Goal: Obtain resource: Download file/media

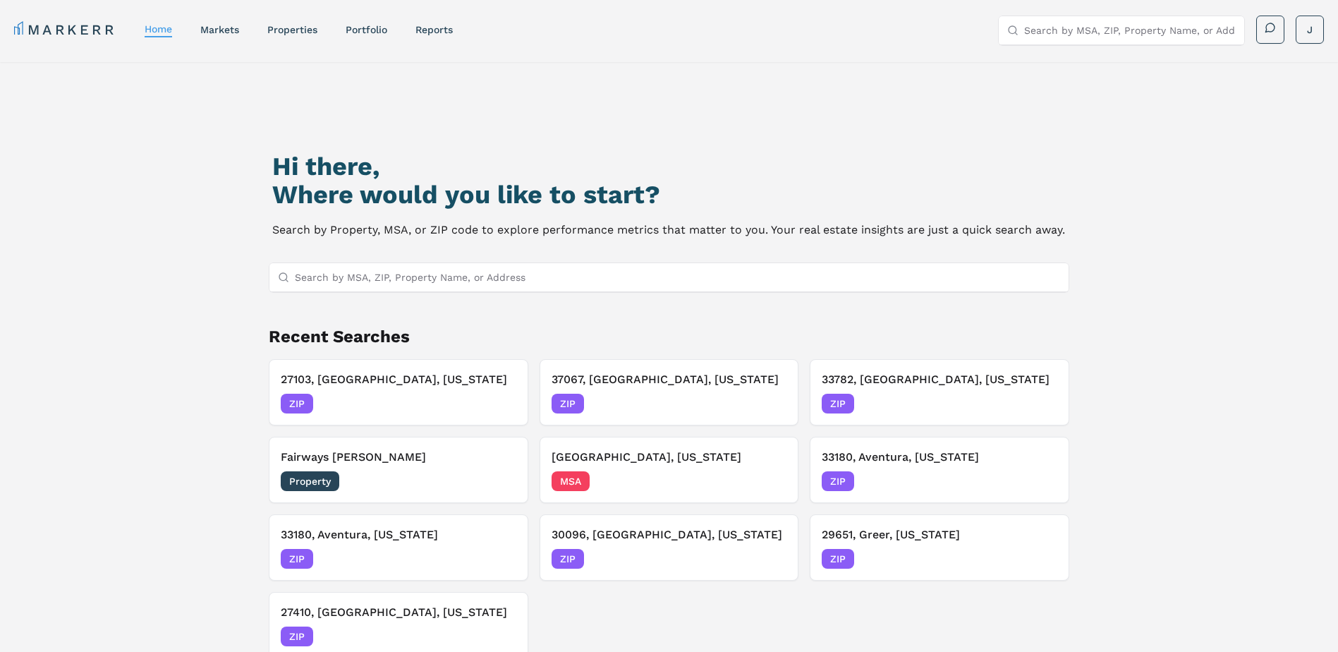
click at [327, 281] on input "Search by MSA, ZIP, Property Name, or Address" at bounding box center [678, 277] width 766 height 28
paste input "28269"
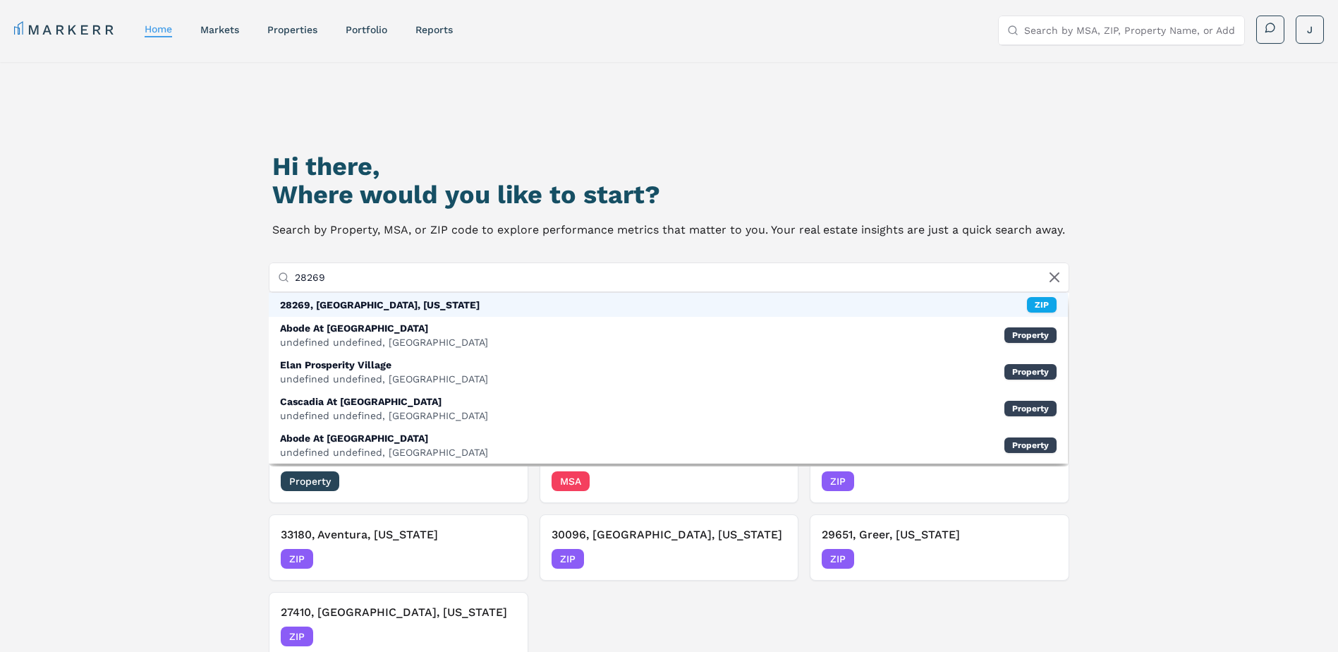
type input "28269"
click at [329, 306] on div "28269, [GEOGRAPHIC_DATA], [US_STATE]" at bounding box center [380, 305] width 200 height 14
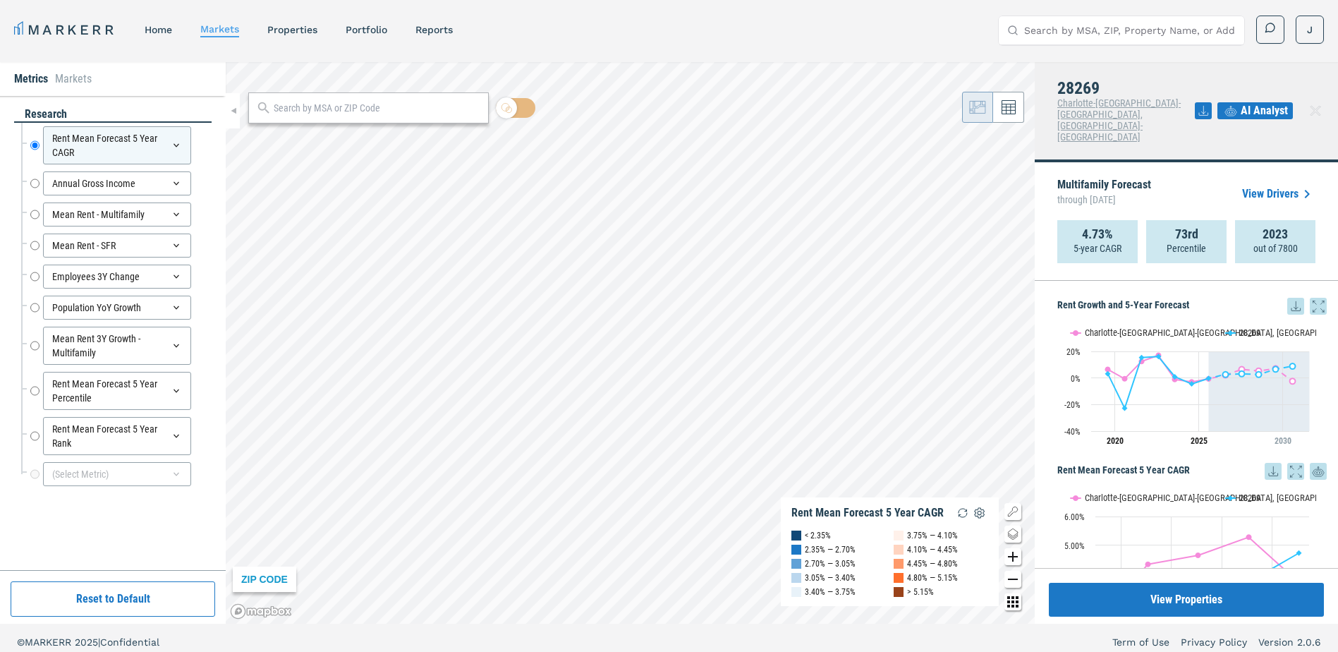
click at [1288, 298] on icon at bounding box center [1296, 306] width 17 height 17
click at [1220, 360] on div "Download as XLS" at bounding box center [1233, 363] width 81 height 14
click at [334, 116] on div at bounding box center [368, 107] width 241 height 31
click at [334, 110] on input "text" at bounding box center [377, 108] width 207 height 15
paste input "28210"
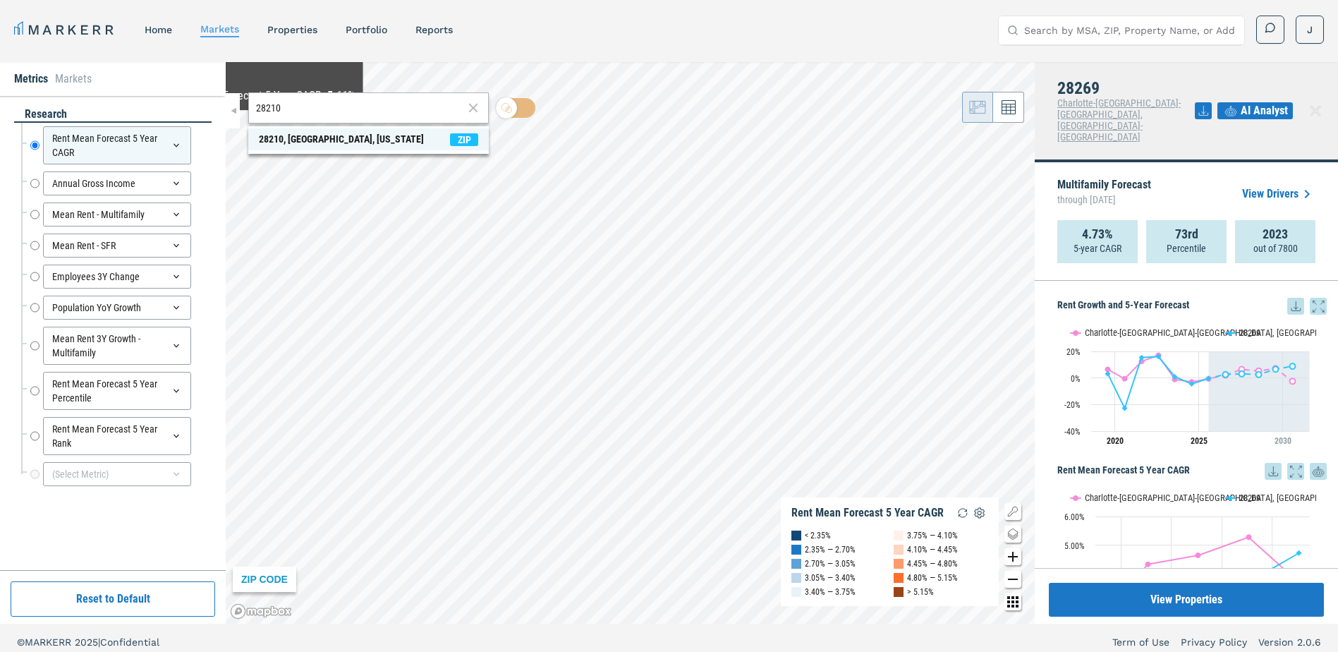
click at [266, 139] on div "28210, [GEOGRAPHIC_DATA], [US_STATE]" at bounding box center [341, 139] width 165 height 15
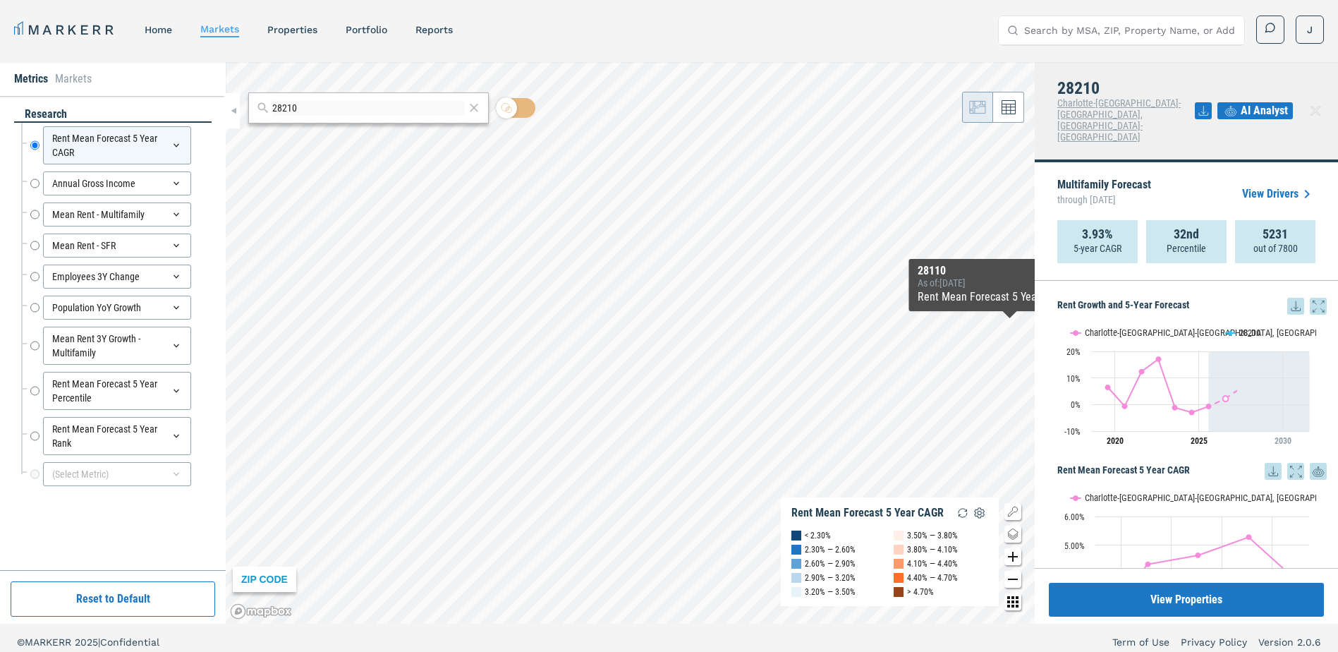
click at [1288, 298] on icon at bounding box center [1296, 306] width 17 height 17
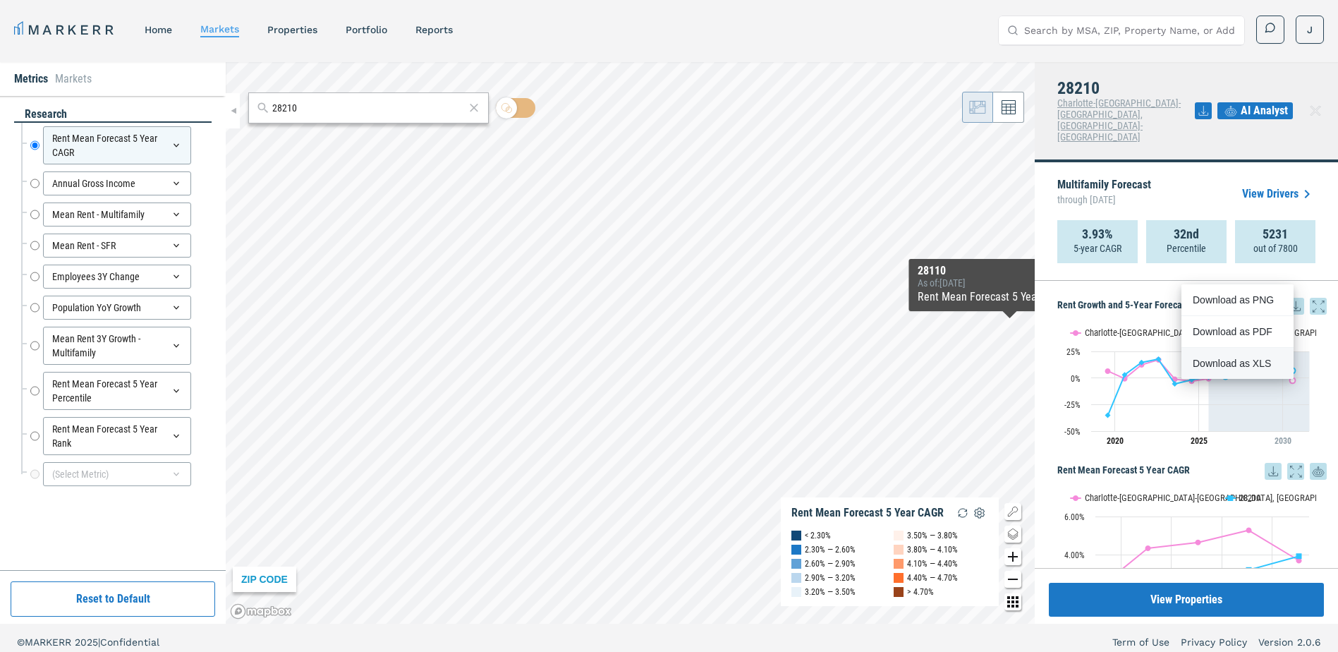
click at [1228, 359] on div "Download as XLS" at bounding box center [1233, 363] width 81 height 14
click at [326, 107] on input "28210" at bounding box center [368, 108] width 193 height 15
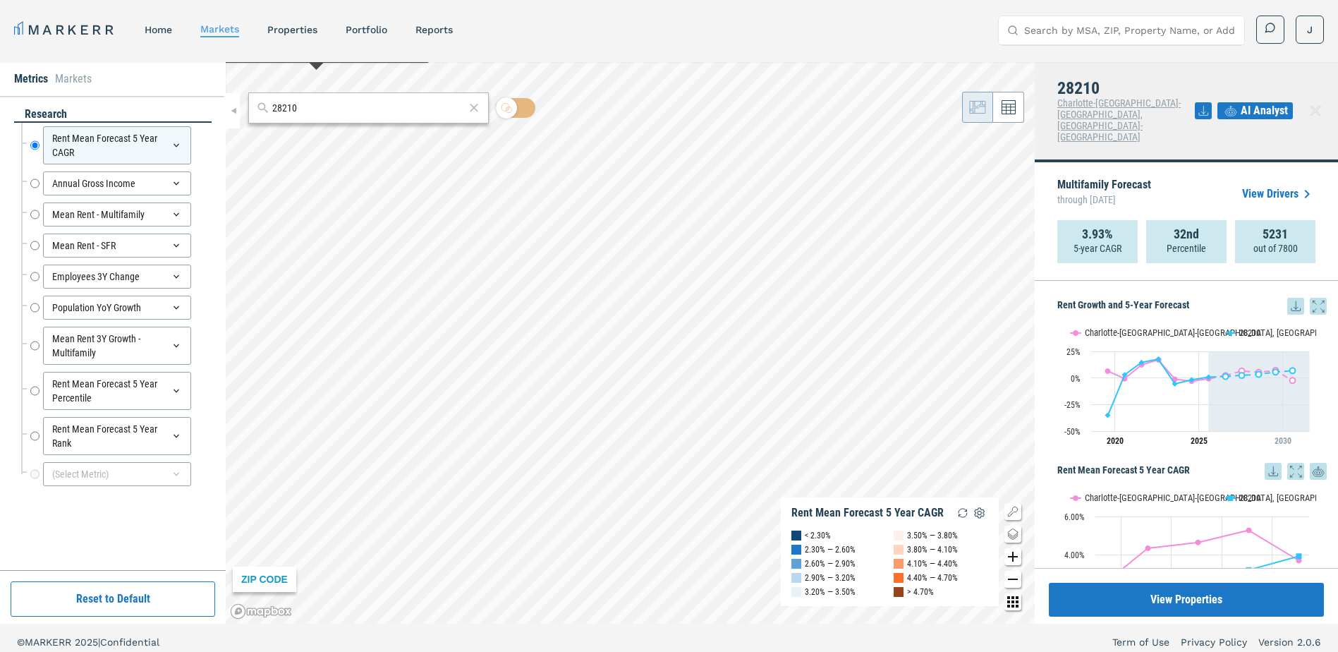
click at [326, 107] on input "28210" at bounding box center [368, 108] width 193 height 15
paste input "105"
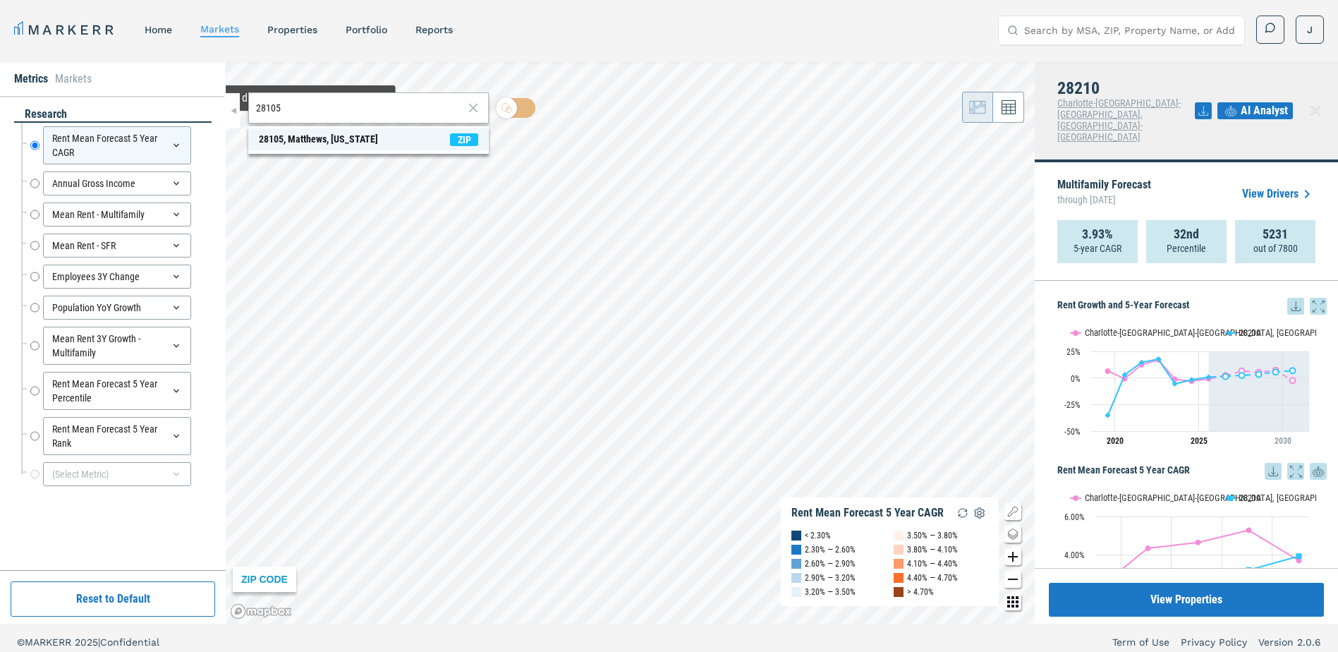
click at [277, 140] on div "28105, Matthews, [US_STATE]" at bounding box center [318, 139] width 119 height 15
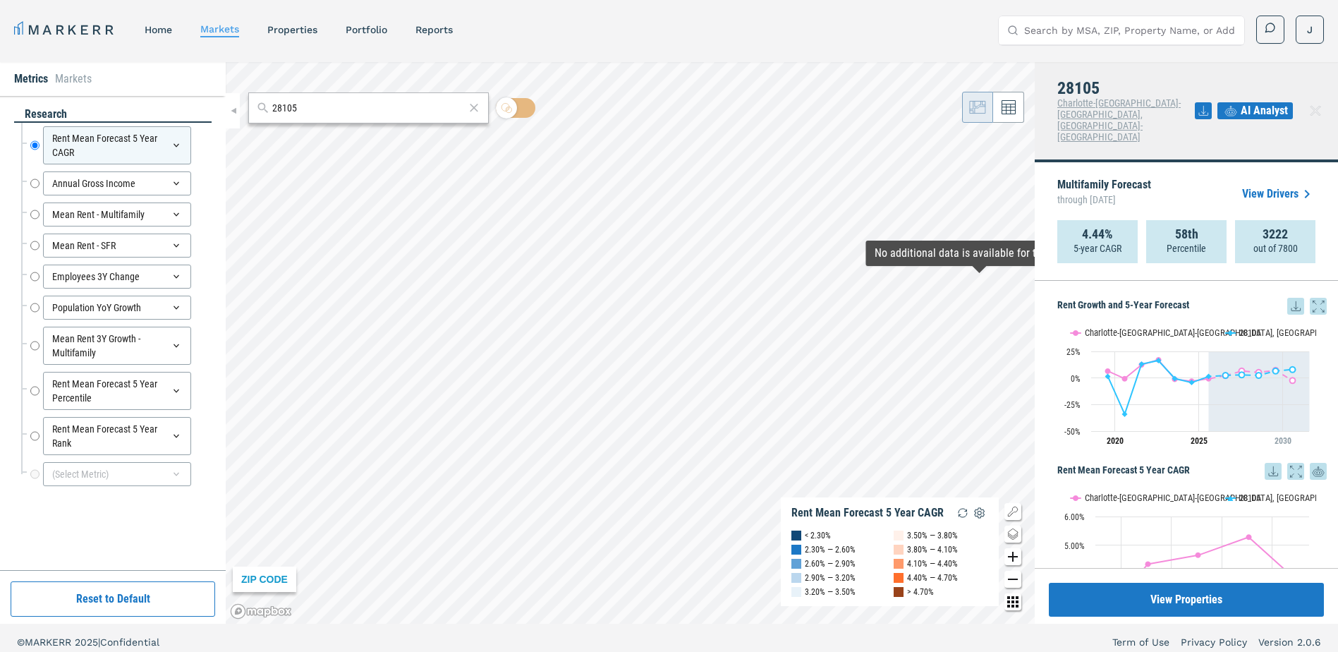
click at [1288, 298] on icon at bounding box center [1296, 306] width 17 height 17
click at [1242, 365] on div "Download as XLS" at bounding box center [1233, 363] width 81 height 14
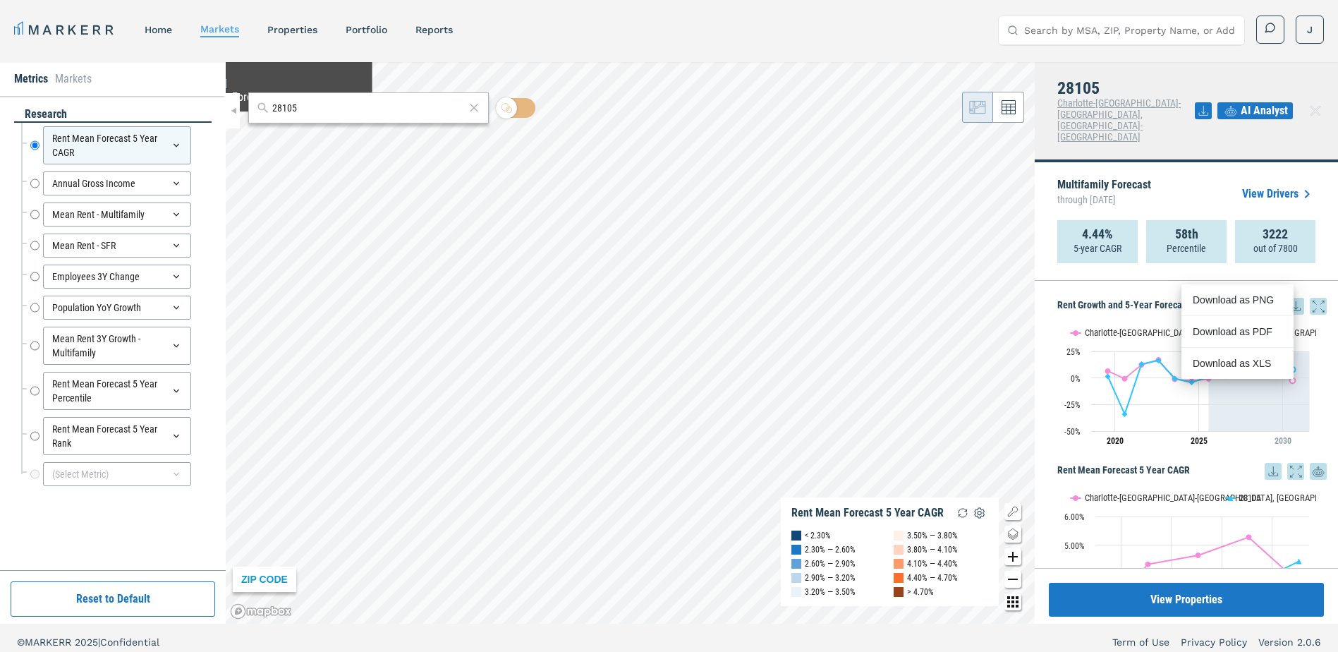
click at [308, 96] on div "28105" at bounding box center [368, 107] width 241 height 31
click at [305, 109] on input "28105" at bounding box center [368, 108] width 193 height 15
paste input "7604"
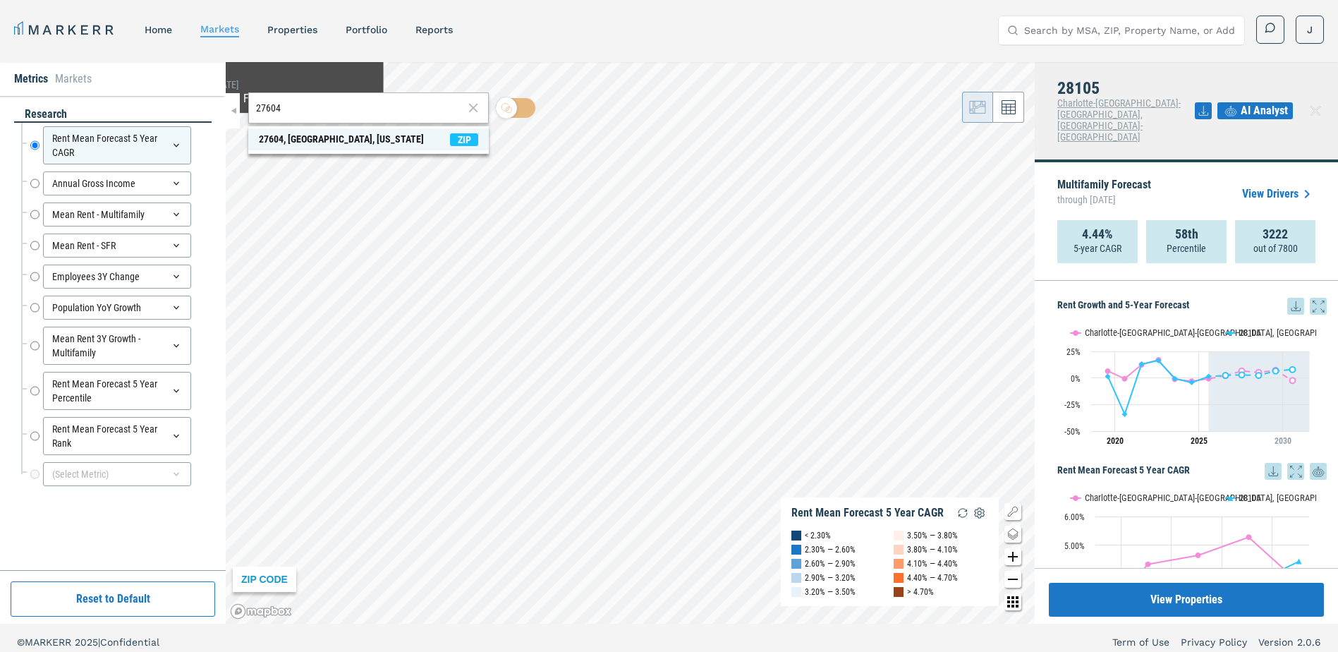
click at [282, 136] on div "27604, [GEOGRAPHIC_DATA], [US_STATE]" at bounding box center [341, 139] width 165 height 15
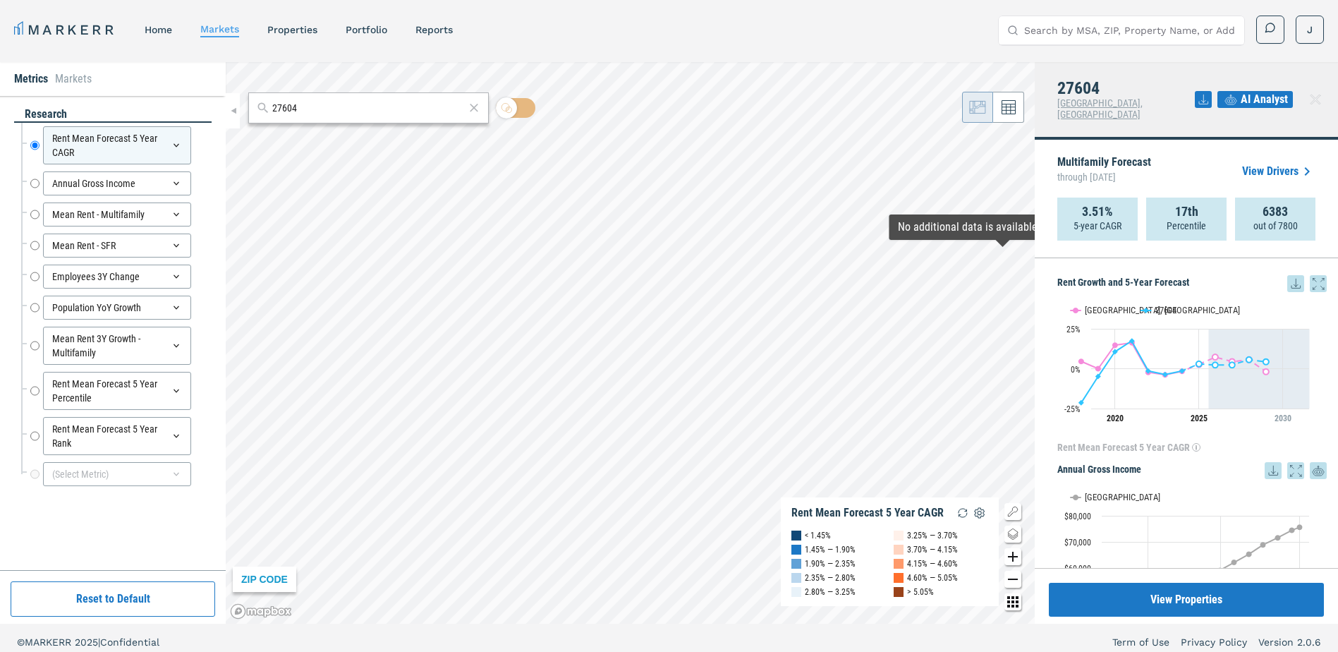
click at [1288, 275] on icon at bounding box center [1296, 283] width 17 height 17
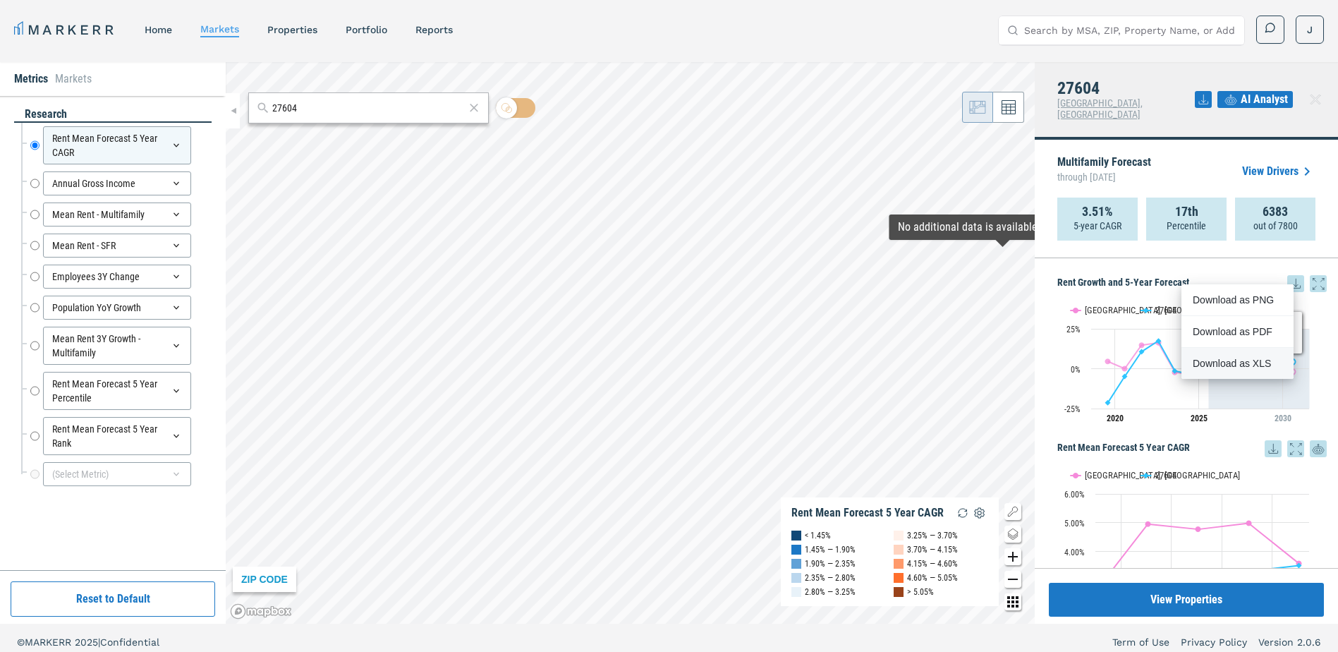
click at [1251, 364] on div "Download as XLS" at bounding box center [1233, 363] width 81 height 14
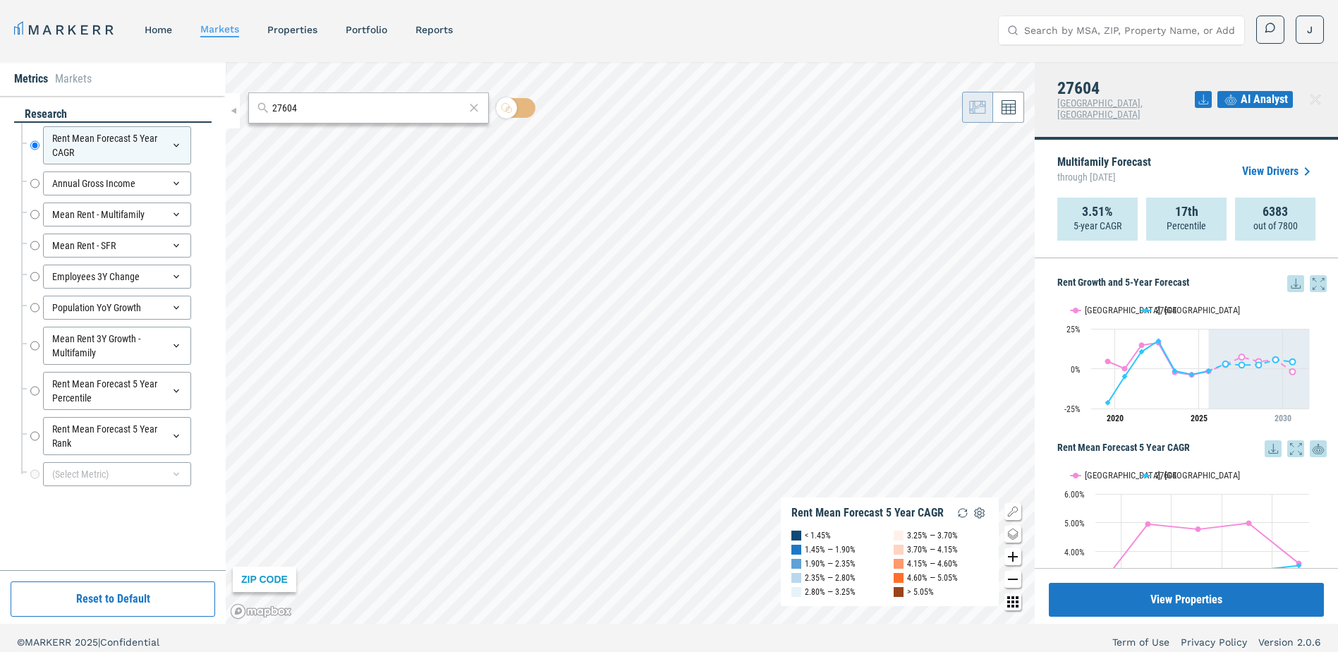
click at [306, 107] on input "27604" at bounding box center [368, 108] width 193 height 15
paste input "587 W"
type input "27587"
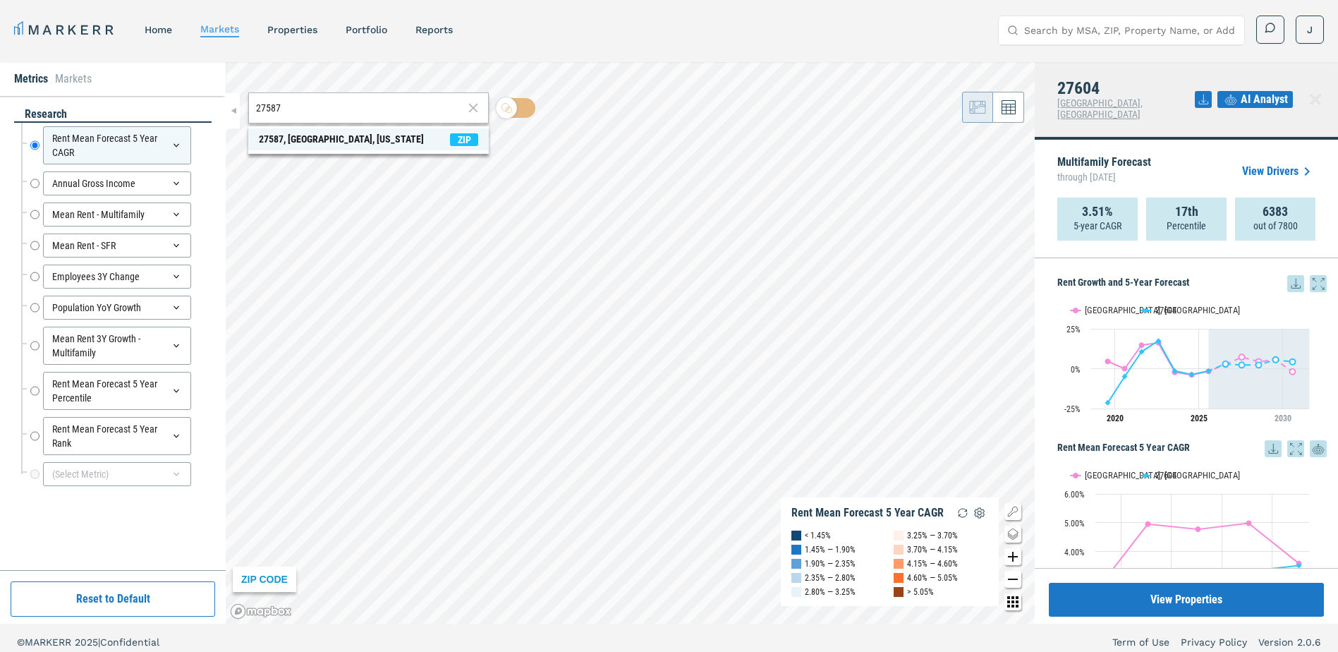
click at [264, 145] on div "27587, [GEOGRAPHIC_DATA], [US_STATE]" at bounding box center [341, 139] width 165 height 15
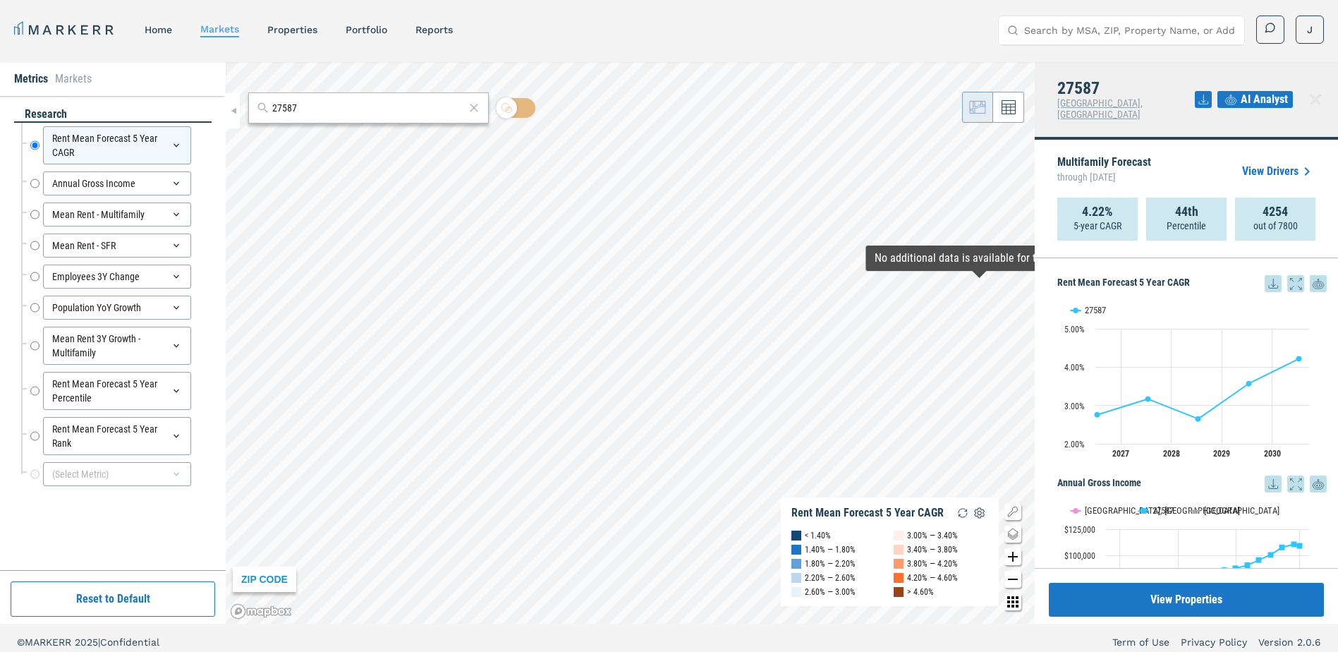
click at [1265, 277] on icon at bounding box center [1273, 283] width 17 height 17
click at [1236, 365] on div "Download as XLS" at bounding box center [1210, 363] width 81 height 14
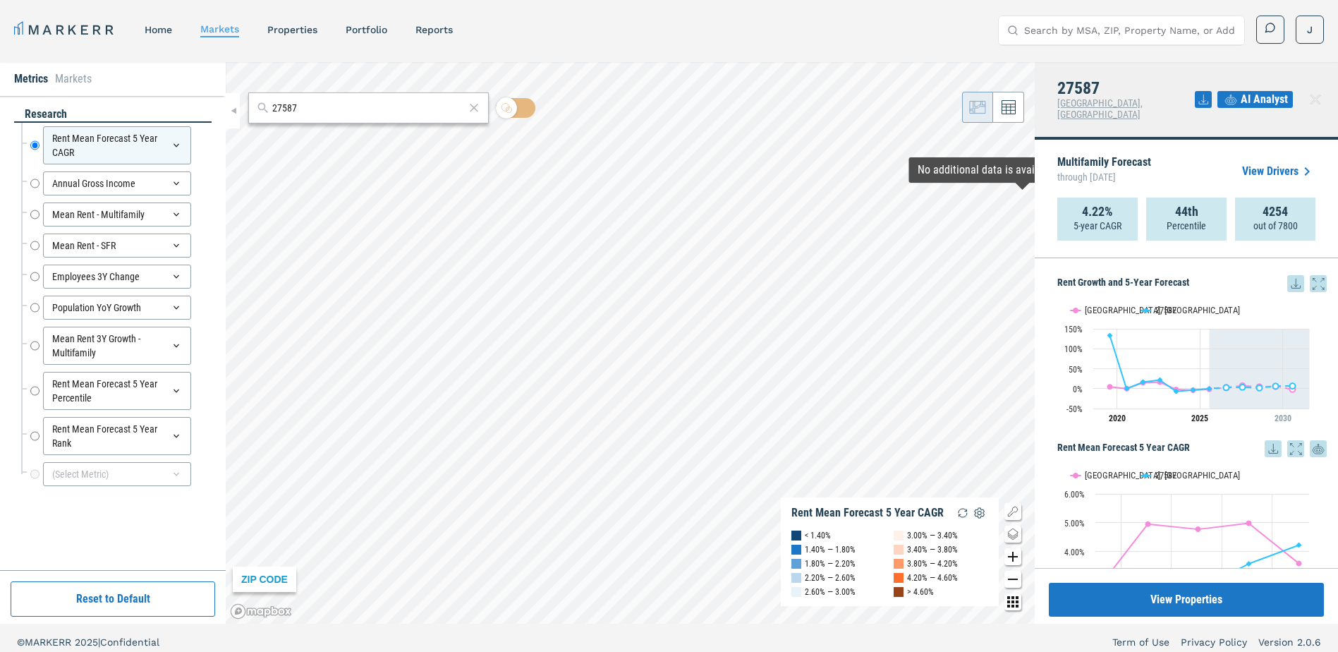
click at [1288, 275] on icon at bounding box center [1296, 283] width 17 height 17
click at [1238, 370] on div "Download as XLS" at bounding box center [1233, 363] width 81 height 14
click at [310, 106] on input "27587" at bounding box center [368, 108] width 193 height 15
click at [309, 107] on input "27587" at bounding box center [368, 108] width 193 height 15
